Goal: Task Accomplishment & Management: Manage account settings

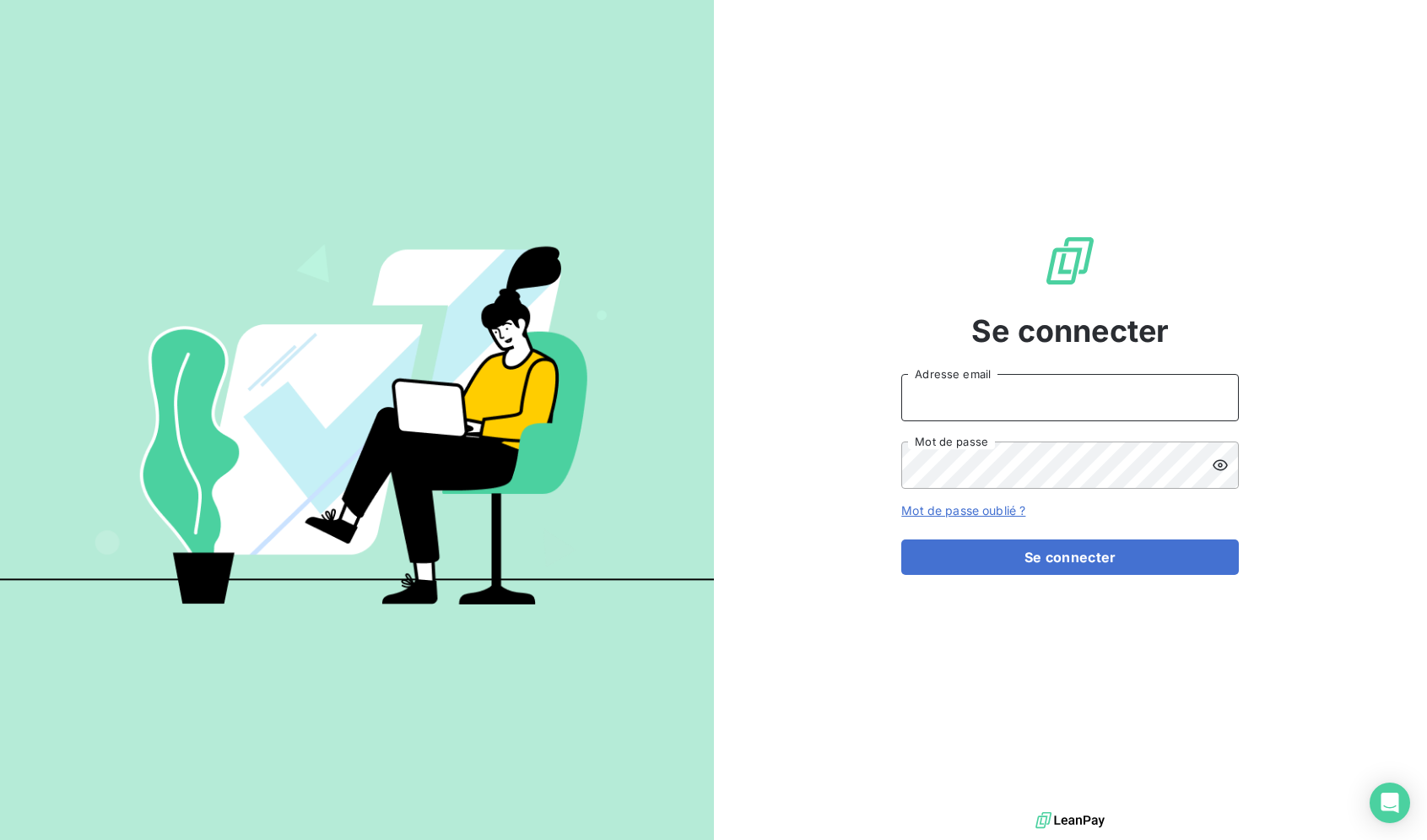
click at [979, 402] on input "Adresse email" at bounding box center [1070, 397] width 338 height 47
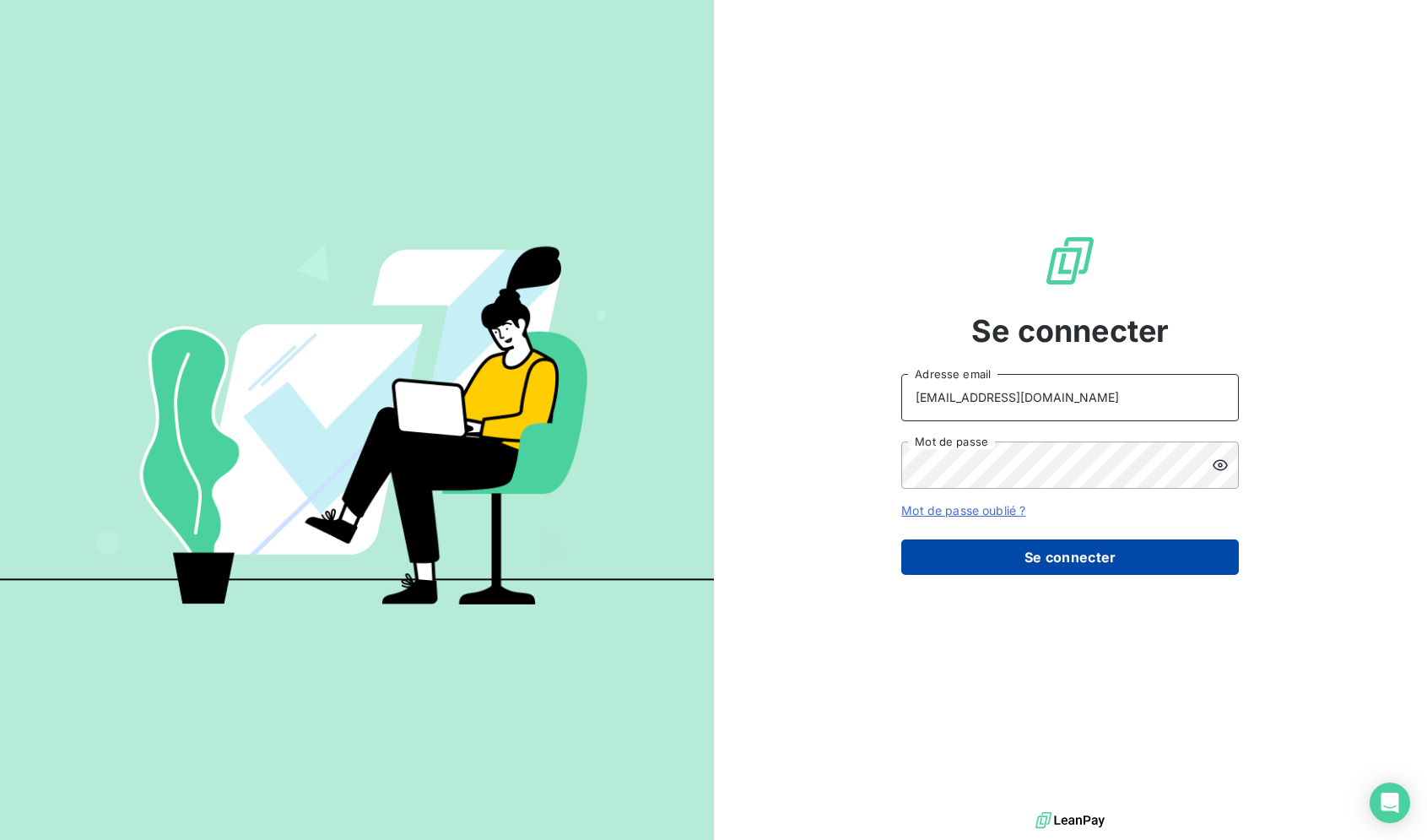
type input "[EMAIL_ADDRESS][DOMAIN_NAME]"
click at [999, 562] on button "Se connecter" at bounding box center [1070, 557] width 338 height 36
